Goal: Task Accomplishment & Management: Use online tool/utility

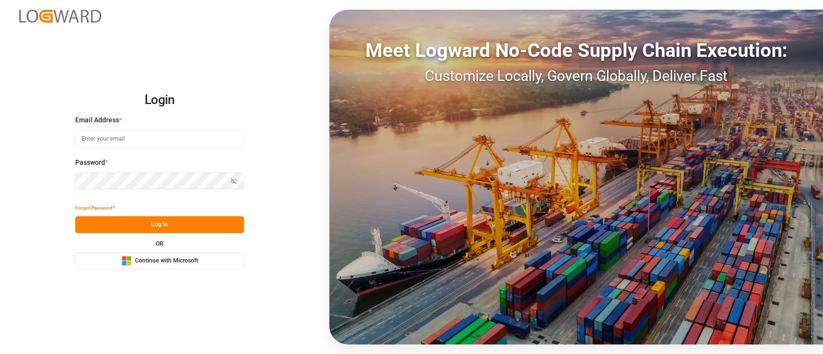
click at [162, 258] on span "Continue with Microsoft" at bounding box center [166, 261] width 63 height 9
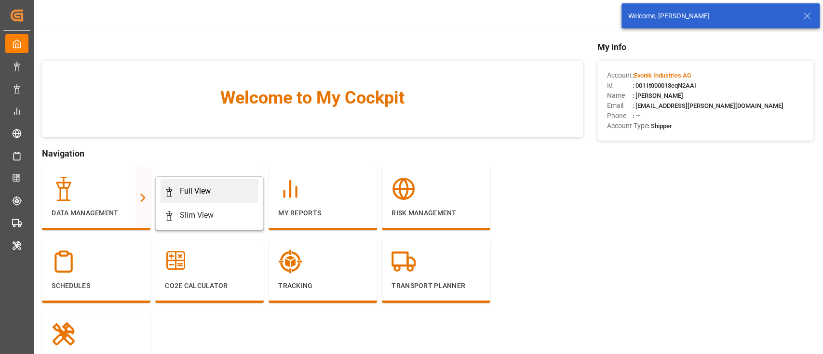
click at [209, 190] on div "Full View" at bounding box center [195, 192] width 31 height 12
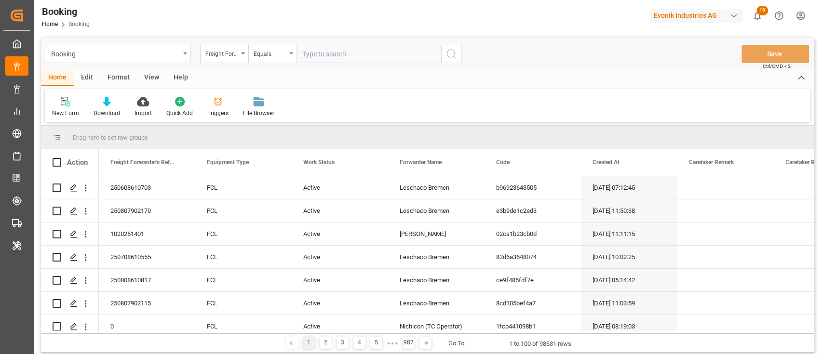
click at [108, 75] on div "Format" at bounding box center [118, 78] width 37 height 16
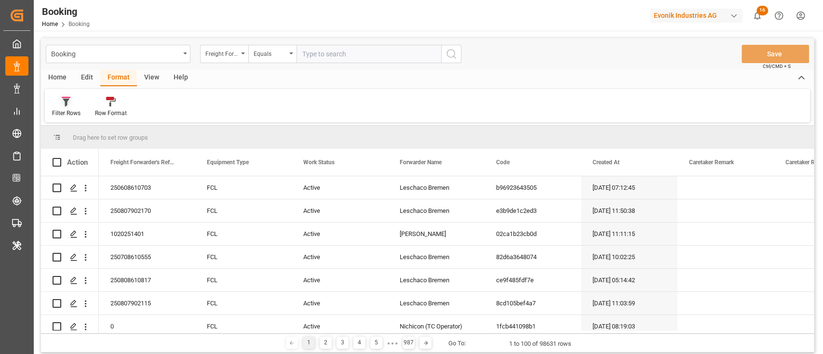
click at [64, 110] on div "Filter Rows" at bounding box center [66, 113] width 28 height 9
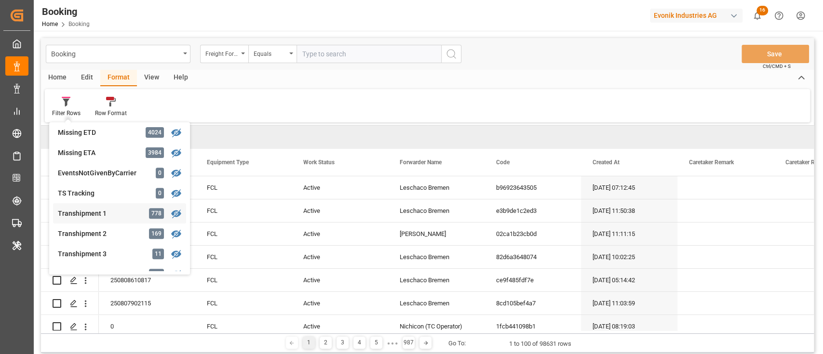
scroll to position [386, 0]
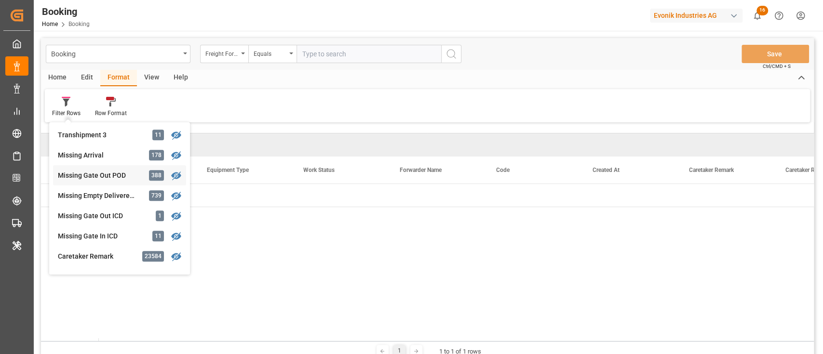
click at [93, 175] on div "Booking Freight Forwarder's Reference No. Equals Save Ctrl/CMD + S Home Edit Fo…" at bounding box center [427, 199] width 772 height 322
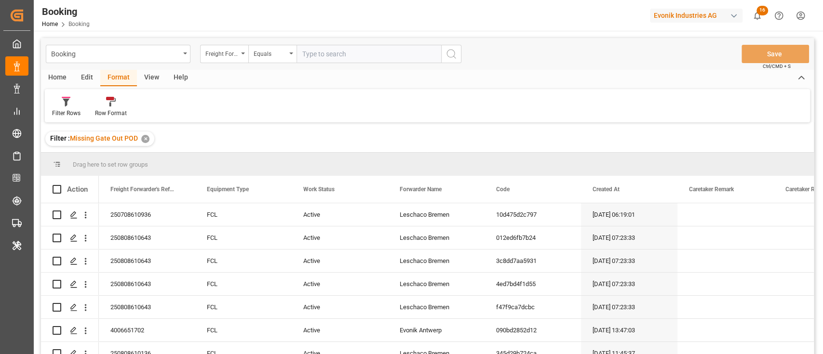
click at [151, 85] on div "View" at bounding box center [151, 78] width 29 height 16
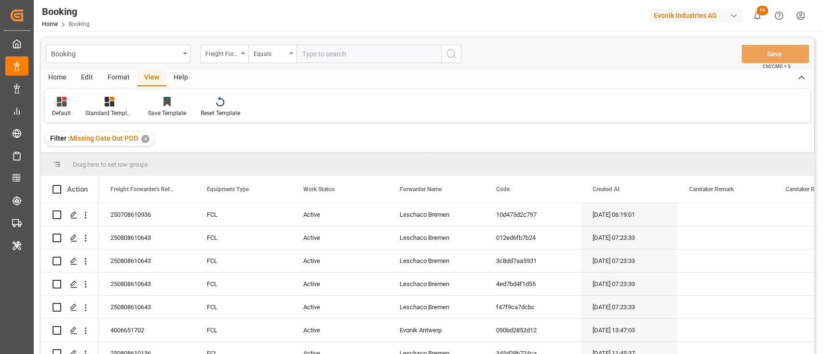
click at [53, 112] on div "Default" at bounding box center [61, 113] width 19 height 9
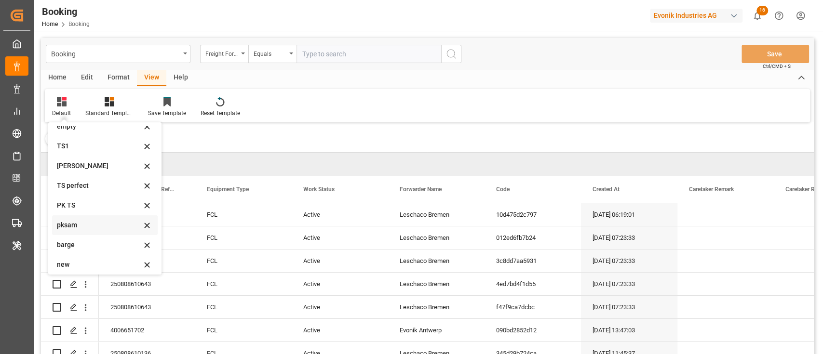
scroll to position [191, 0]
click at [247, 131] on div "Filter : Missing Gate Out POD ✕" at bounding box center [427, 138] width 772 height 27
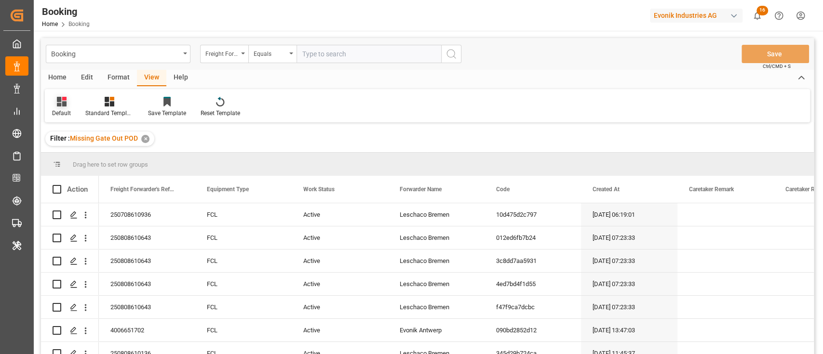
click at [59, 107] on div "Default" at bounding box center [61, 106] width 33 height 21
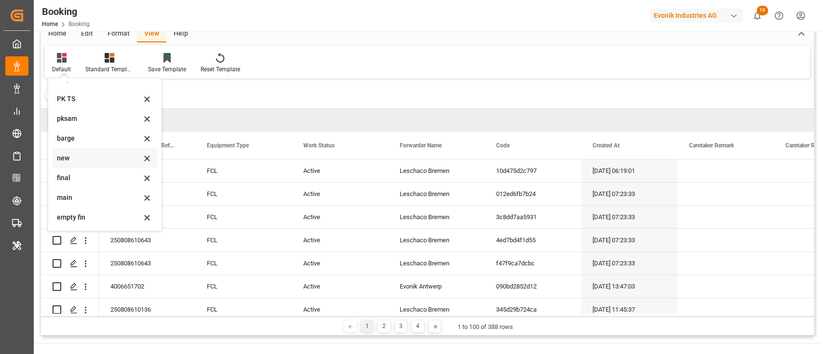
scroll to position [64, 0]
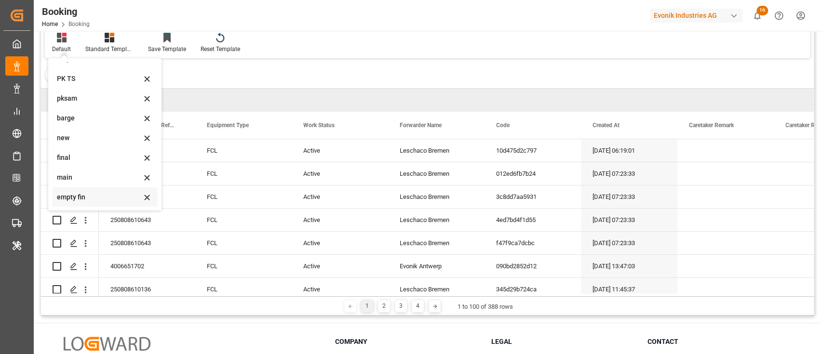
click at [91, 195] on div "empty fin" at bounding box center [99, 197] width 84 height 10
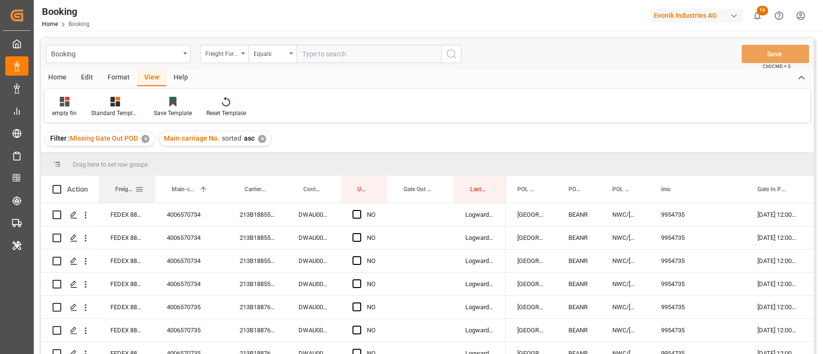
drag, startPoint x: 140, startPoint y: 188, endPoint x: 148, endPoint y: 181, distance: 11.3
click at [153, 181] on div at bounding box center [155, 189] width 4 height 27
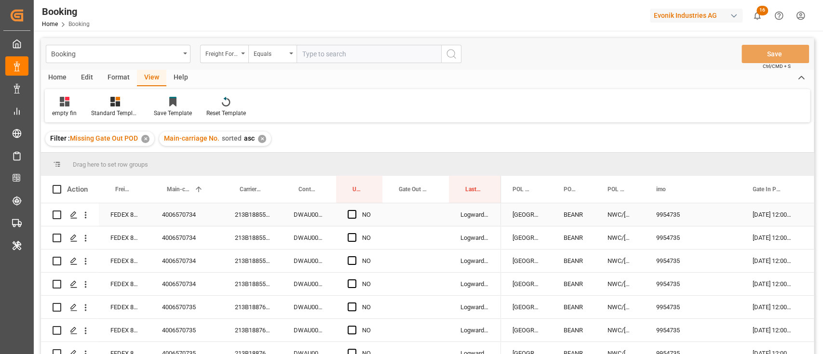
click at [258, 215] on div "213B1885589" at bounding box center [252, 214] width 59 height 23
click at [228, 40] on div "Booking Freight Forwarder's Reference No. Equals Save Ctrl/CMD + S" at bounding box center [427, 54] width 772 height 32
click at [230, 52] on div "Freight Forwarder's Reference No." at bounding box center [221, 52] width 33 height 11
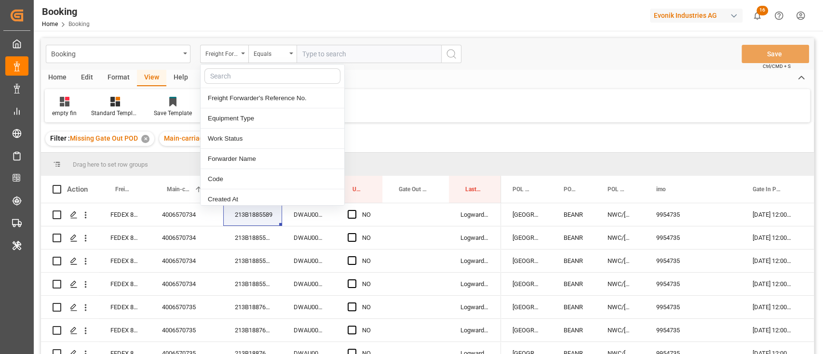
click at [232, 72] on input "text" at bounding box center [272, 75] width 136 height 15
type input "[PERSON_NAME]"
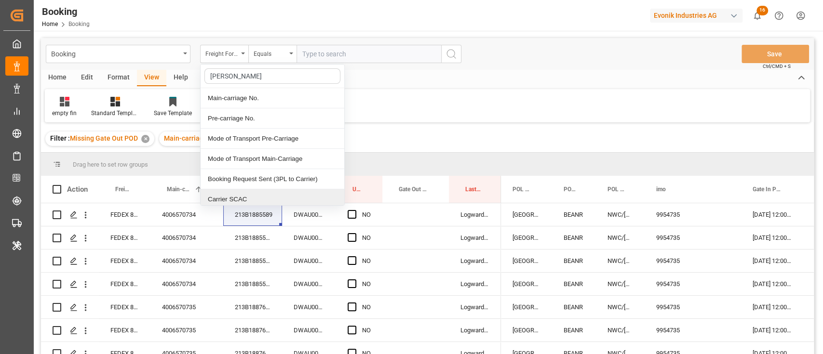
click at [226, 194] on div "Carrier SCAC" at bounding box center [272, 199] width 144 height 20
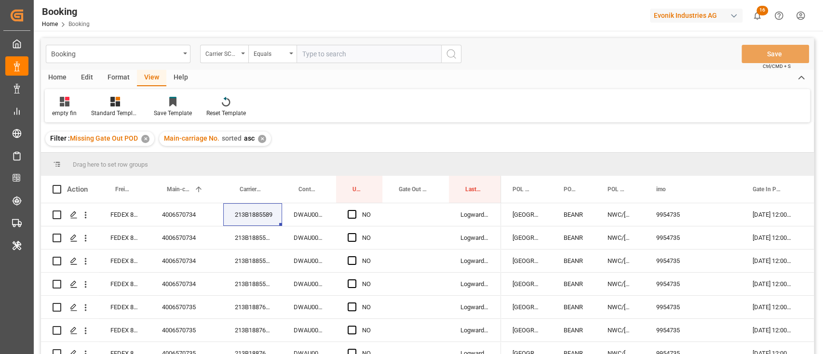
drag, startPoint x: 337, startPoint y: 40, endPoint x: 338, endPoint y: 48, distance: 7.3
click at [337, 43] on div "Booking Carrier SCAC Equals Save Ctrl/CMD + S" at bounding box center [427, 54] width 772 height 32
click at [338, 48] on input "text" at bounding box center [368, 54] width 145 height 18
type input "hlcu"
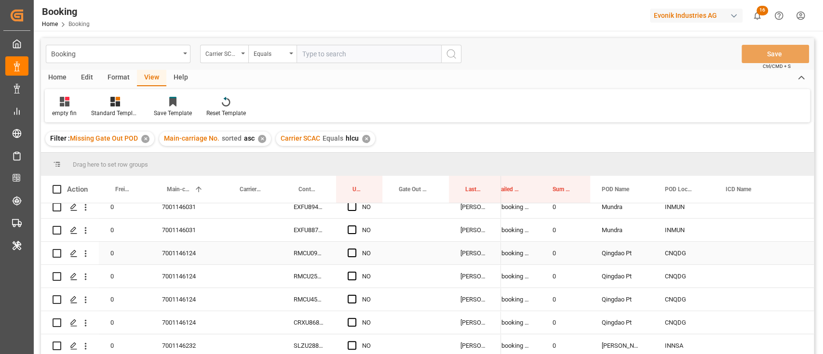
click at [197, 256] on div "7001146124" at bounding box center [186, 253] width 73 height 23
click at [353, 249] on span "Press SPACE to select this row." at bounding box center [351, 253] width 9 height 9
click at [355, 249] on input "Press SPACE to select this row." at bounding box center [355, 249] width 0 height 0
click at [354, 322] on span "Press SPACE to select this row." at bounding box center [351, 322] width 9 height 9
click at [355, 318] on input "Press SPACE to select this row." at bounding box center [355, 318] width 0 height 0
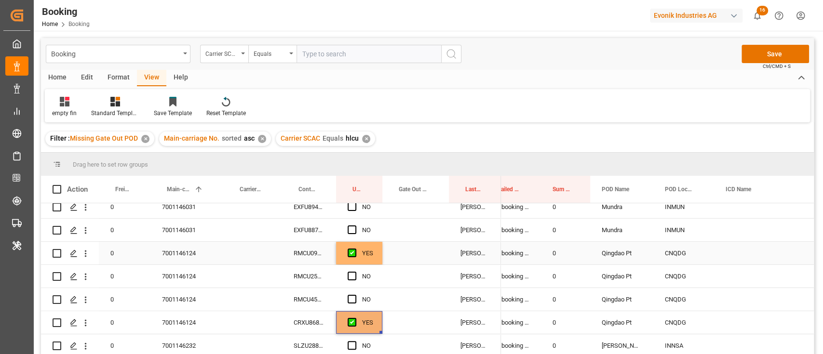
click at [307, 250] on div "RMCU0950528" at bounding box center [309, 253] width 54 height 23
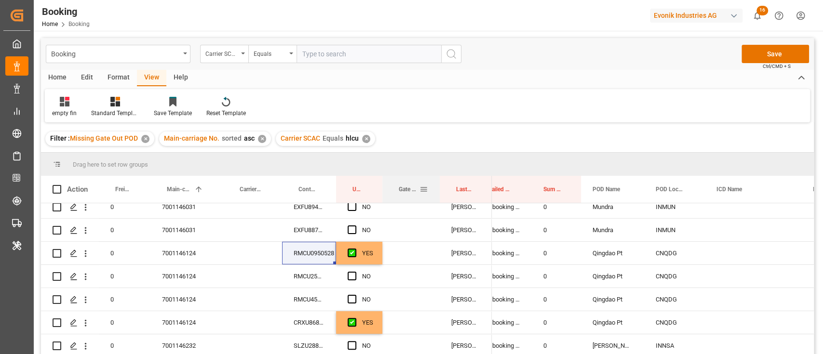
drag, startPoint x: 448, startPoint y: 189, endPoint x: 439, endPoint y: 188, distance: 9.3
click at [439, 188] on div at bounding box center [440, 189] width 4 height 27
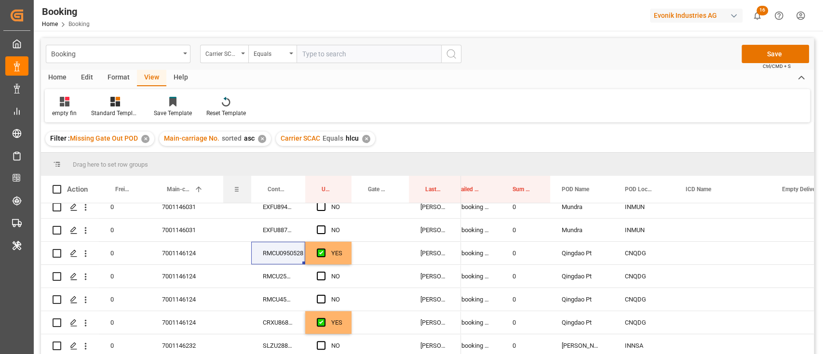
drag, startPoint x: 280, startPoint y: 187, endPoint x: 250, endPoint y: 186, distance: 30.9
click at [250, 186] on div at bounding box center [251, 189] width 4 height 27
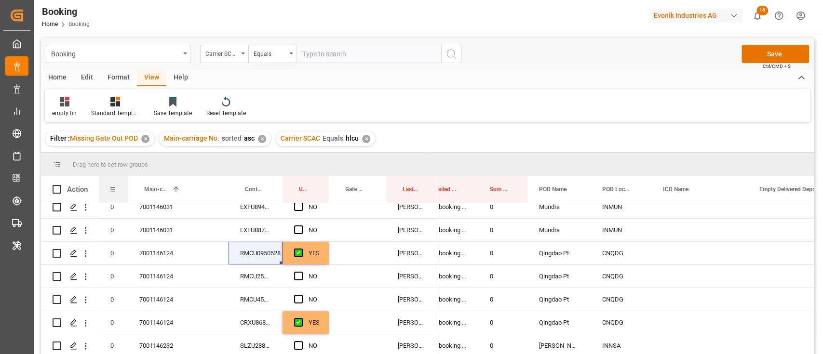
drag, startPoint x: 148, startPoint y: 189, endPoint x: 115, endPoint y: 181, distance: 34.2
click at [115, 181] on div "Freight Forwarder's Reference No." at bounding box center [113, 189] width 29 height 27
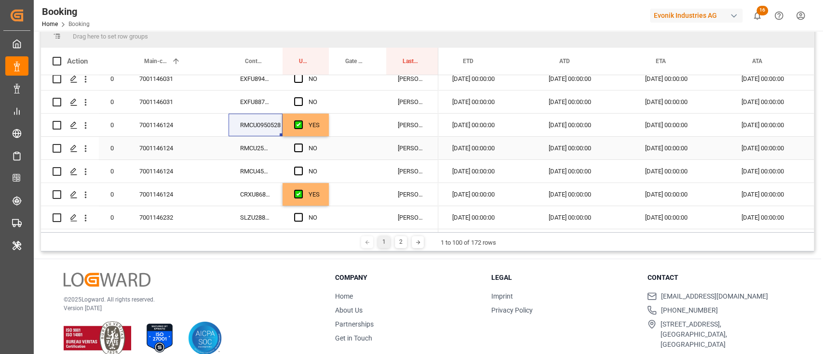
scroll to position [0, 912]
click at [297, 146] on span "Press SPACE to select this row." at bounding box center [298, 148] width 9 height 9
click at [301, 144] on input "Press SPACE to select this row." at bounding box center [301, 144] width 0 height 0
click at [299, 167] on span "Press SPACE to select this row." at bounding box center [298, 171] width 9 height 9
click at [301, 167] on input "Press SPACE to select this row." at bounding box center [301, 167] width 0 height 0
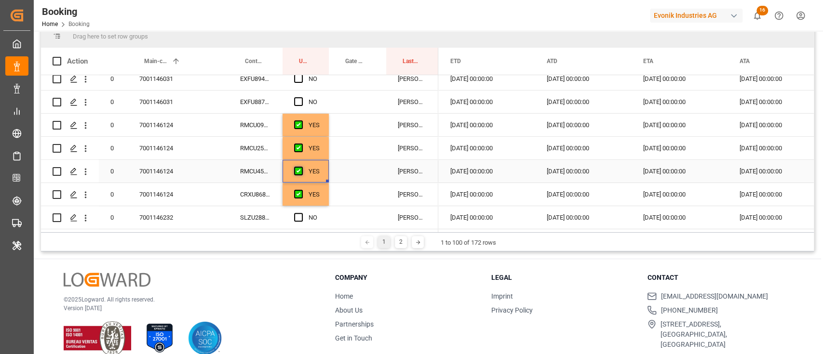
scroll to position [143, 0]
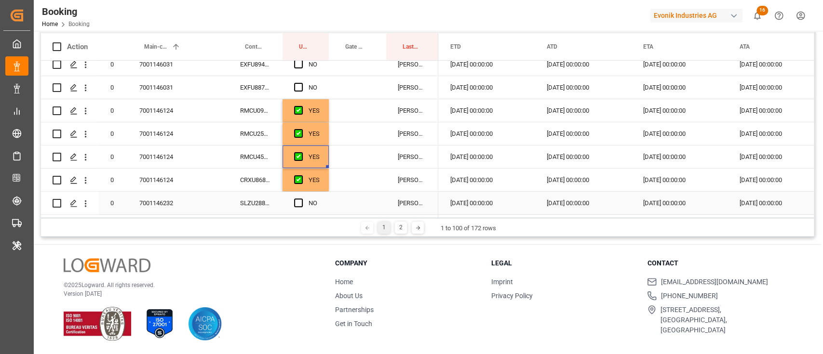
click at [258, 199] on div "SLZU2885801" at bounding box center [255, 203] width 54 height 23
click at [295, 202] on span "Press SPACE to select this row." at bounding box center [298, 203] width 9 height 9
click at [301, 199] on input "Press SPACE to select this row." at bounding box center [301, 199] width 0 height 0
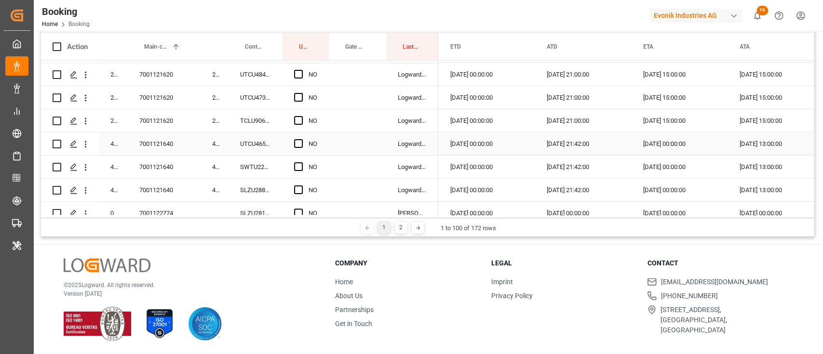
click at [177, 148] on div "7001121640" at bounding box center [164, 144] width 73 height 23
click at [228, 140] on div "UTCU4655803" at bounding box center [255, 144] width 54 height 23
click at [221, 140] on div "42489515" at bounding box center [214, 144] width 28 height 23
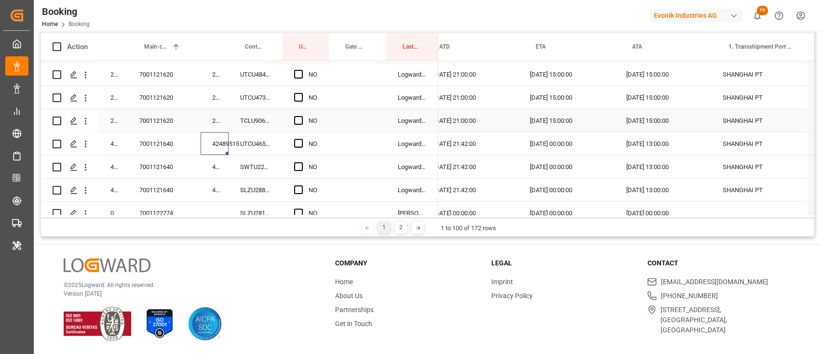
scroll to position [0, 999]
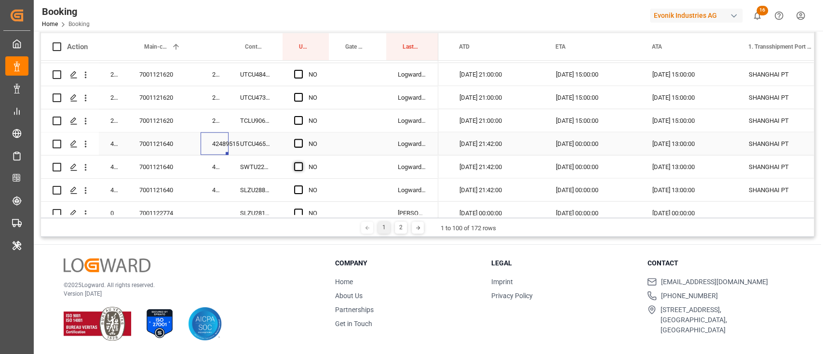
click at [295, 144] on span "Press SPACE to select this row." at bounding box center [298, 143] width 9 height 9
click at [301, 139] on input "Press SPACE to select this row." at bounding box center [301, 139] width 0 height 0
click at [298, 172] on div "Press SPACE to select this row." at bounding box center [301, 167] width 14 height 22
drag, startPoint x: 297, startPoint y: 167, endPoint x: 298, endPoint y: 189, distance: 22.2
click at [296, 166] on span "Press SPACE to select this row." at bounding box center [298, 166] width 9 height 9
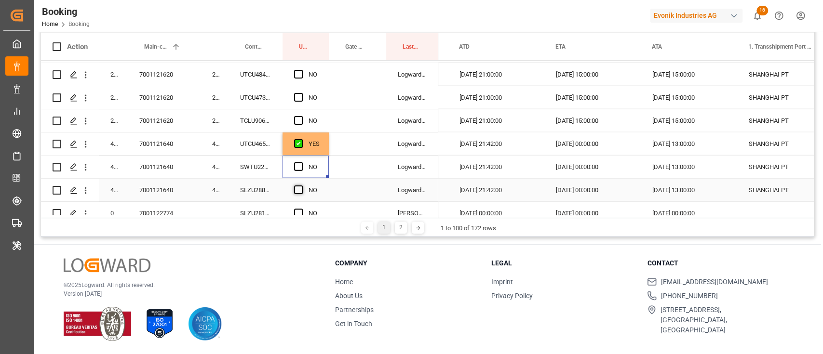
click at [301, 162] on input "Press SPACE to select this row." at bounding box center [301, 162] width 0 height 0
click at [299, 186] on span "Press SPACE to select this row." at bounding box center [298, 190] width 9 height 9
click at [301, 186] on input "Press SPACE to select this row." at bounding box center [301, 186] width 0 height 0
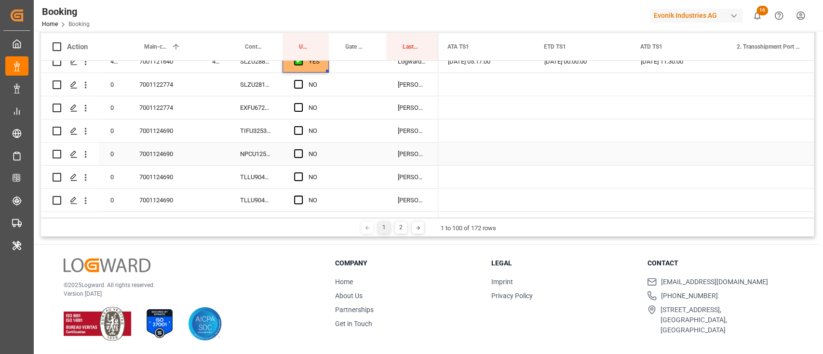
click at [162, 149] on div "7001124690" at bounding box center [164, 154] width 73 height 23
click at [300, 128] on span "Press SPACE to select this row." at bounding box center [298, 130] width 9 height 9
click at [301, 126] on input "Press SPACE to select this row." at bounding box center [301, 126] width 0 height 0
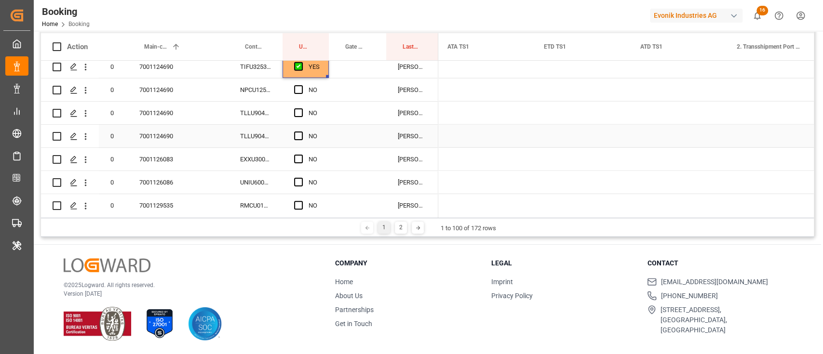
click at [296, 137] on span "Press SPACE to select this row." at bounding box center [298, 136] width 9 height 9
click at [301, 132] on input "Press SPACE to select this row." at bounding box center [301, 132] width 0 height 0
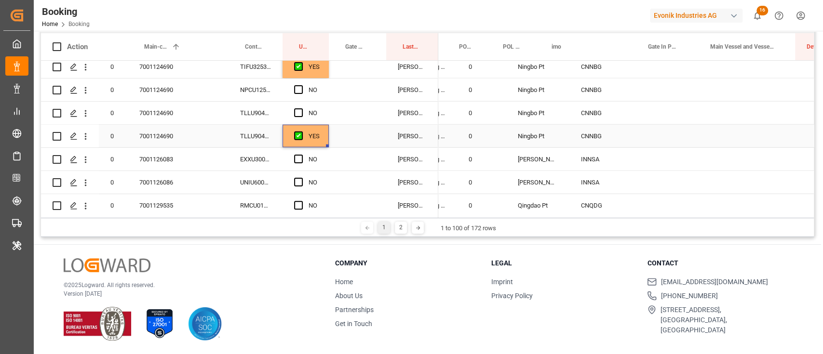
scroll to position [0, 0]
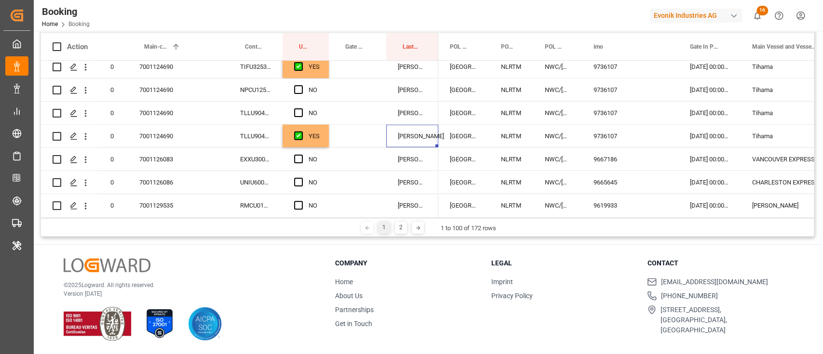
click at [411, 0] on html "Created by potrace 1.15, written by [PERSON_NAME] [DATE]-[DATE] Created by potr…" at bounding box center [411, 177] width 823 height 354
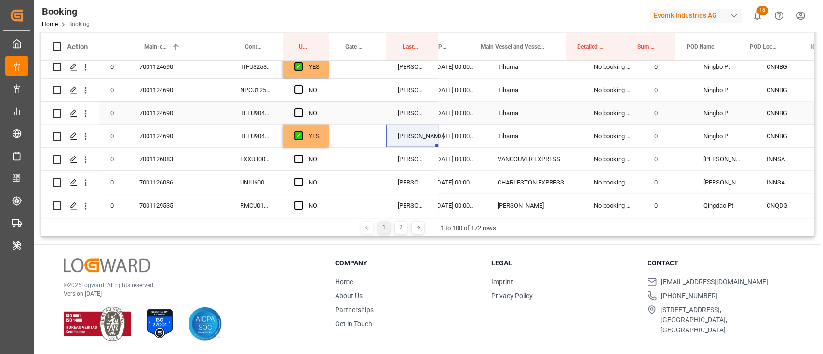
scroll to position [0, 386]
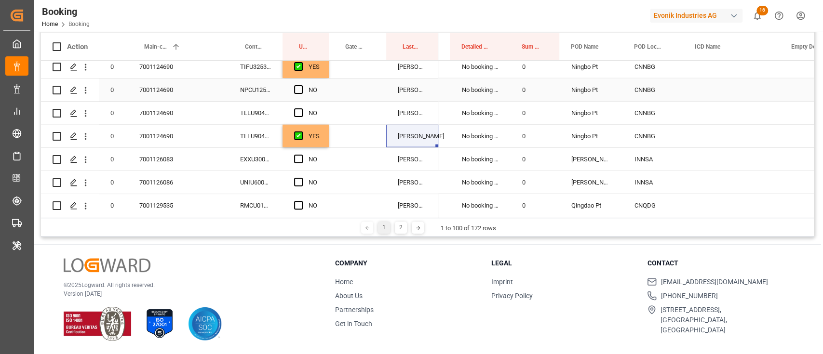
click at [239, 71] on div "TIFU3253475" at bounding box center [255, 66] width 54 height 23
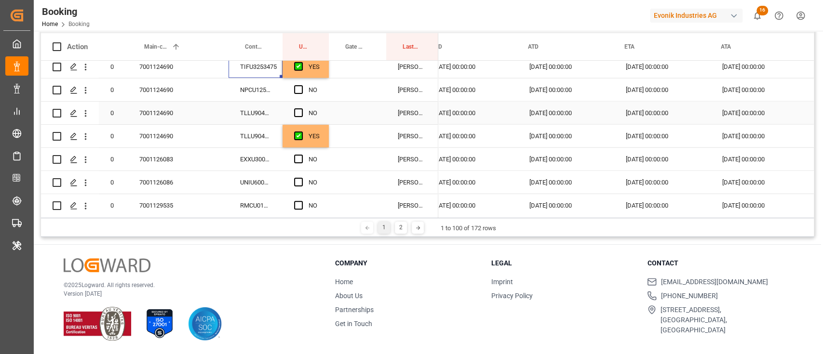
scroll to position [0, 930]
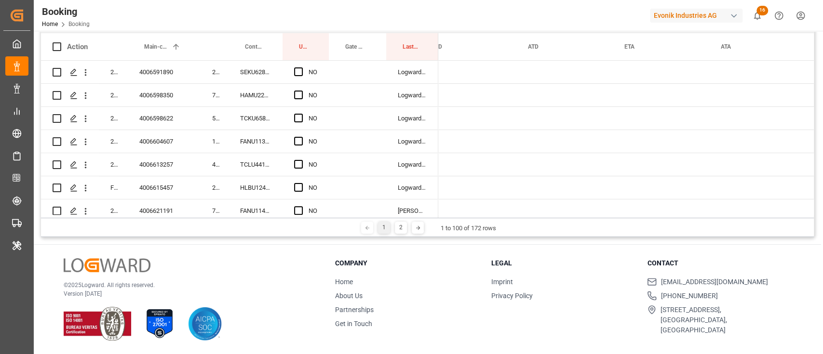
scroll to position [0, 930]
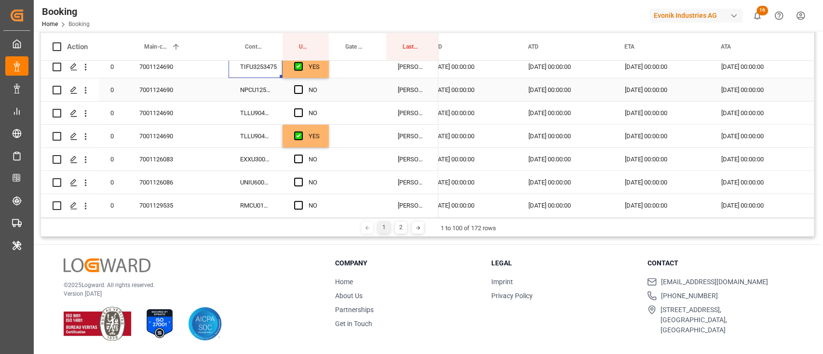
click at [293, 90] on div "NO" at bounding box center [305, 90] width 46 height 23
click at [300, 86] on span "Press SPACE to select this row." at bounding box center [298, 89] width 9 height 9
click at [301, 85] on input "Press SPACE to select this row." at bounding box center [301, 85] width 0 height 0
click at [298, 118] on div "Press SPACE to select this row." at bounding box center [301, 113] width 14 height 22
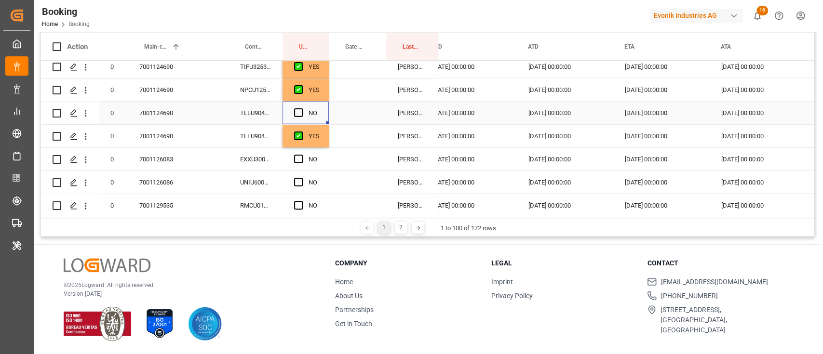
click at [298, 118] on div "Press SPACE to select this row." at bounding box center [301, 113] width 14 height 22
click at [298, 108] on span "Press SPACE to select this row." at bounding box center [298, 112] width 9 height 9
click at [301, 108] on input "Press SPACE to select this row." at bounding box center [301, 108] width 0 height 0
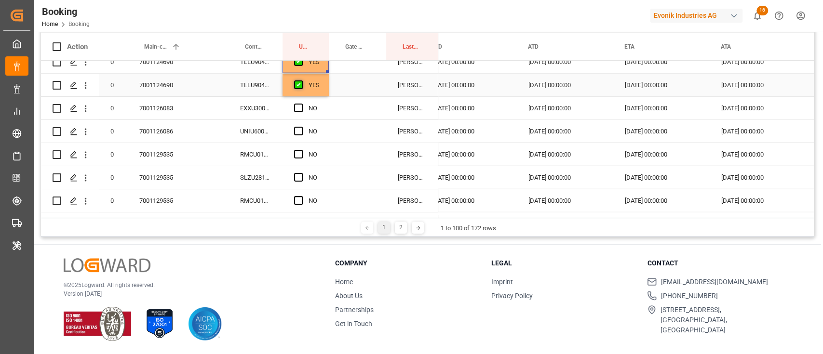
scroll to position [1776, 0]
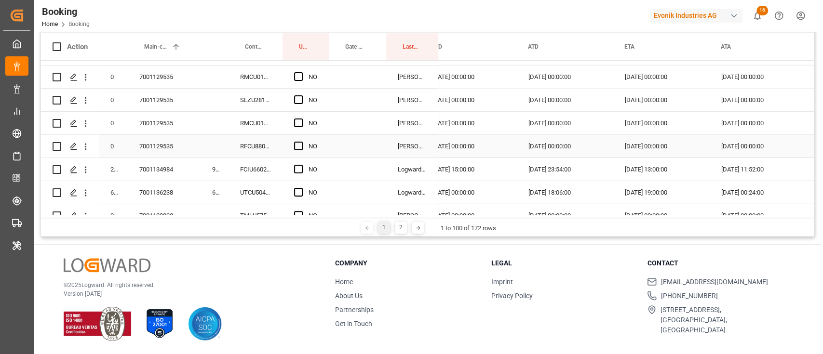
click at [159, 131] on div "7001129535" at bounding box center [164, 123] width 73 height 23
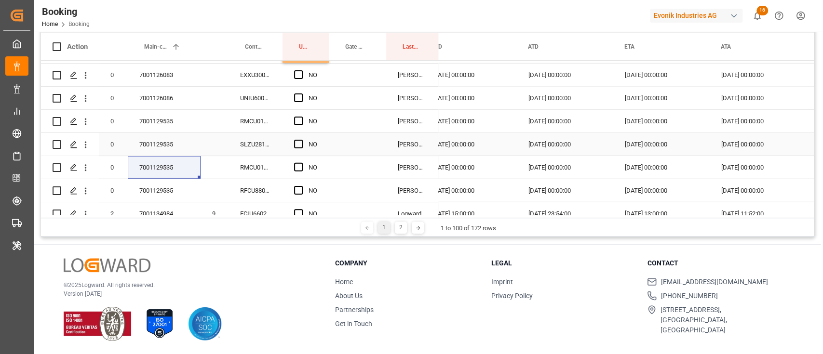
scroll to position [1712, 0]
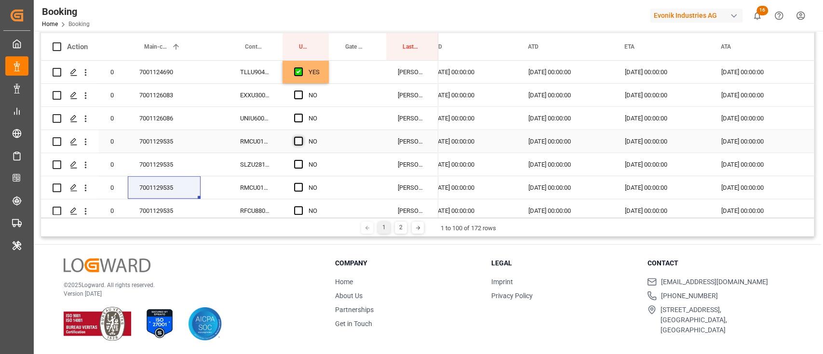
click at [300, 141] on span "Press SPACE to select this row." at bounding box center [298, 141] width 9 height 9
click at [301, 137] on input "Press SPACE to select this row." at bounding box center [301, 137] width 0 height 0
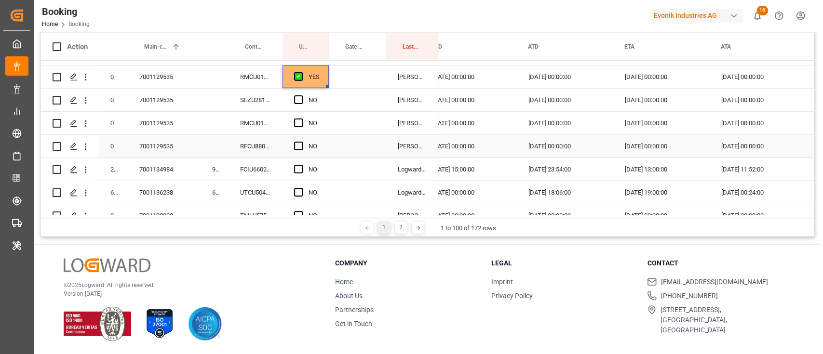
click at [297, 148] on span "Press SPACE to select this row." at bounding box center [298, 146] width 9 height 9
click at [301, 142] on input "Press SPACE to select this row." at bounding box center [301, 142] width 0 height 0
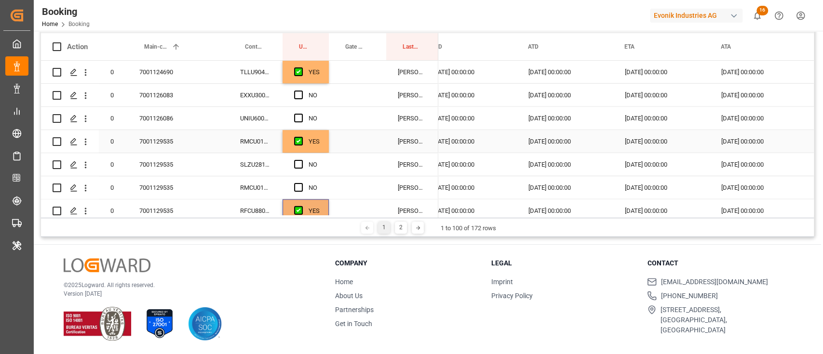
click at [256, 138] on div "RMCU0104221" at bounding box center [255, 141] width 54 height 23
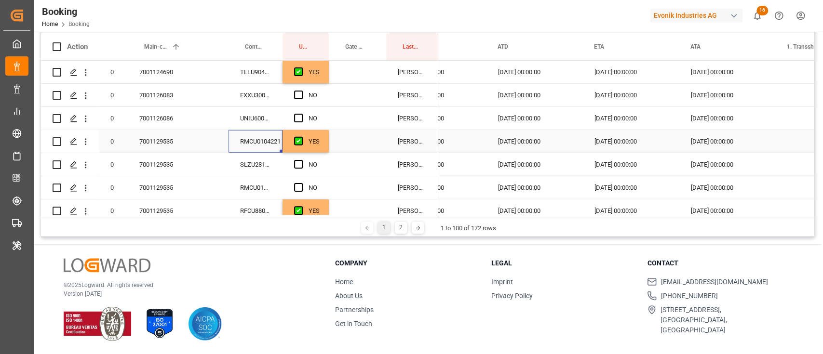
scroll to position [1776, 0]
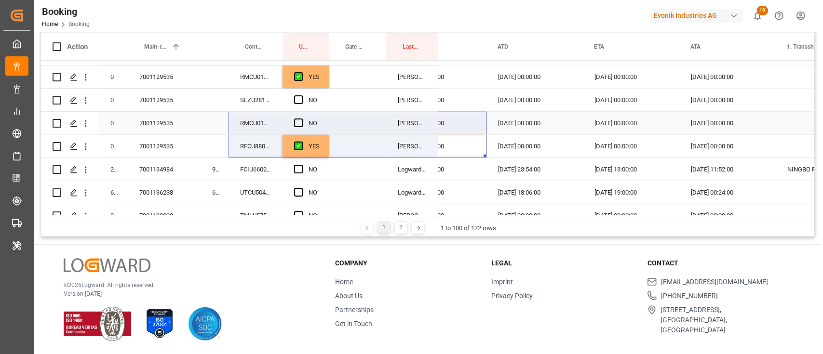
drag, startPoint x: 296, startPoint y: 128, endPoint x: 289, endPoint y: 103, distance: 25.8
click at [268, 118] on div "250608610125 4006591890 28593788 SEKU6284417 NO Logward System 250508611001 400…" at bounding box center [427, 138] width 772 height 154
click at [301, 100] on span "Press SPACE to select this row." at bounding box center [298, 99] width 9 height 9
click at [301, 95] on input "Press SPACE to select this row." at bounding box center [301, 95] width 0 height 0
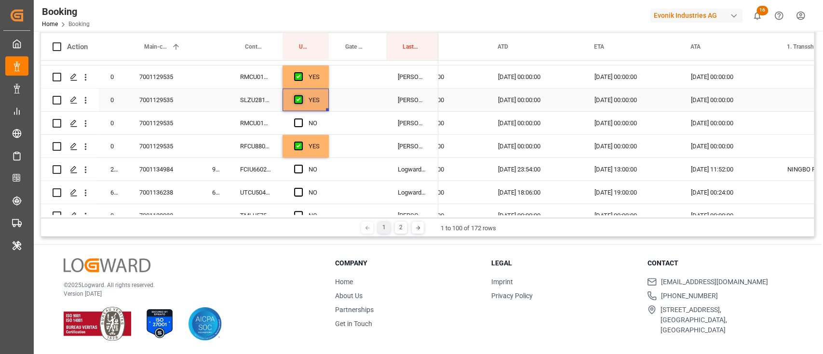
click at [297, 99] on span "Press SPACE to select this row." at bounding box center [298, 99] width 9 height 9
click at [301, 95] on input "Press SPACE to select this row." at bounding box center [301, 95] width 0 height 0
click at [297, 123] on span "Press SPACE to select this row." at bounding box center [298, 123] width 9 height 9
click at [301, 119] on input "Press SPACE to select this row." at bounding box center [301, 119] width 0 height 0
click at [299, 103] on span "Press SPACE to select this row." at bounding box center [298, 99] width 9 height 9
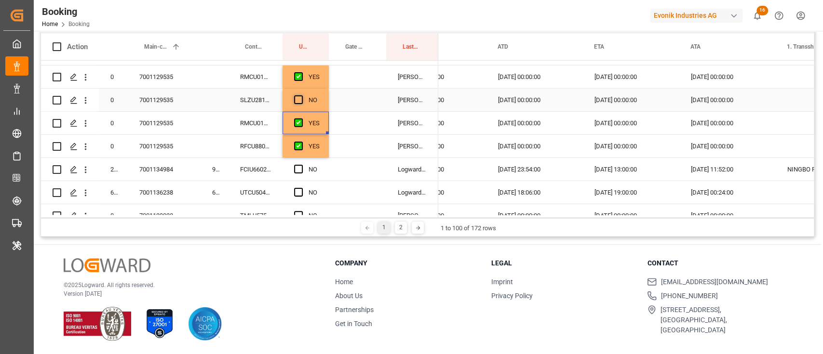
click at [301, 95] on input "Press SPACE to select this row." at bounding box center [301, 95] width 0 height 0
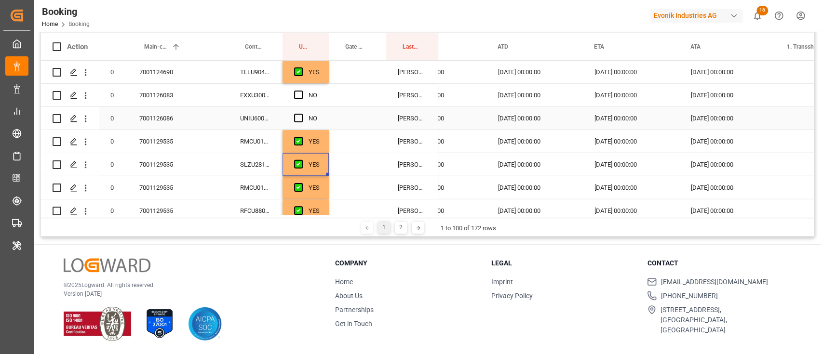
scroll to position [1969, 0]
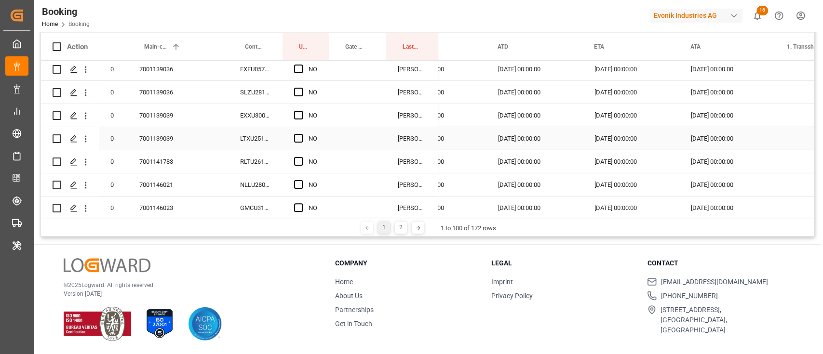
click at [150, 138] on div "7001139039" at bounding box center [164, 138] width 73 height 23
click at [266, 107] on div "EXXU3004738" at bounding box center [255, 115] width 54 height 23
click at [472, 216] on div at bounding box center [624, 216] width 373 height 3
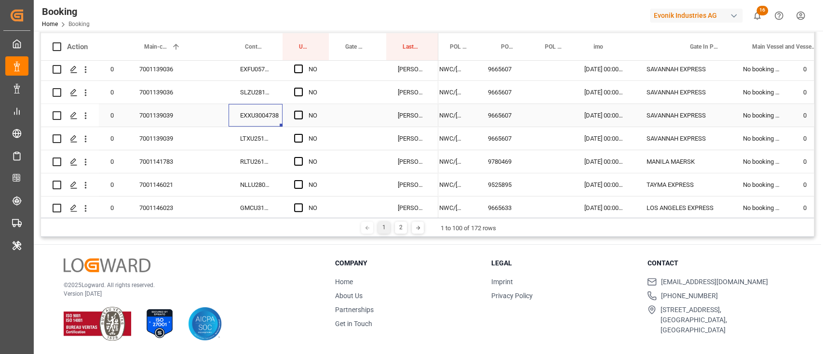
scroll to position [0, 0]
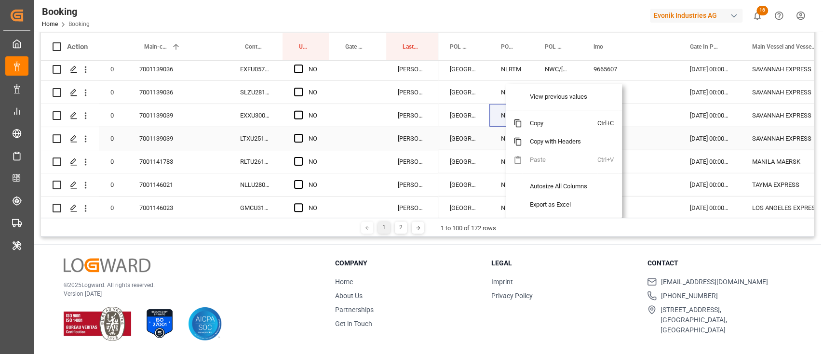
click at [479, 130] on div "[GEOGRAPHIC_DATA]" at bounding box center [463, 138] width 51 height 23
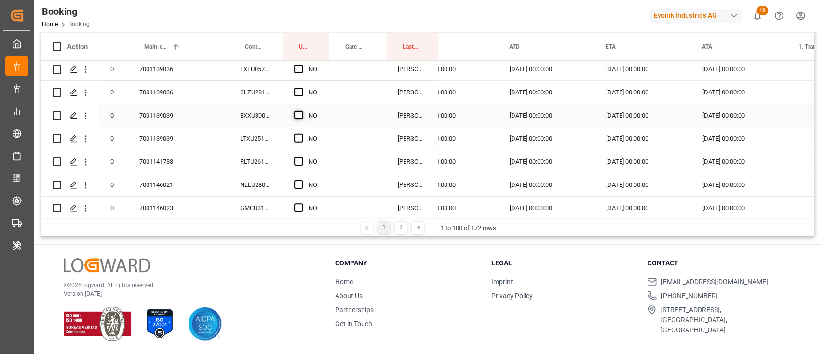
click at [300, 113] on span "Press SPACE to select this row." at bounding box center [298, 115] width 9 height 9
click at [301, 111] on input "Press SPACE to select this row." at bounding box center [301, 111] width 0 height 0
click at [302, 134] on div "Press SPACE to select this row." at bounding box center [301, 139] width 14 height 22
click at [299, 139] on span "Press SPACE to select this row." at bounding box center [298, 138] width 9 height 9
click at [301, 134] on input "Press SPACE to select this row." at bounding box center [301, 134] width 0 height 0
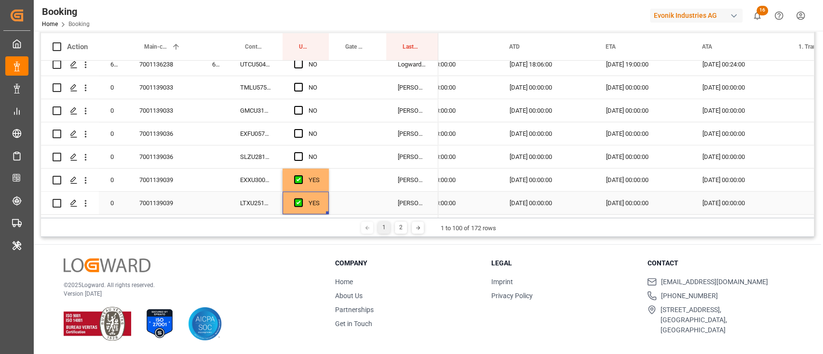
click at [147, 136] on div "7001139036" at bounding box center [164, 133] width 73 height 23
